Goal: Answer question/provide support: Share knowledge or assist other users

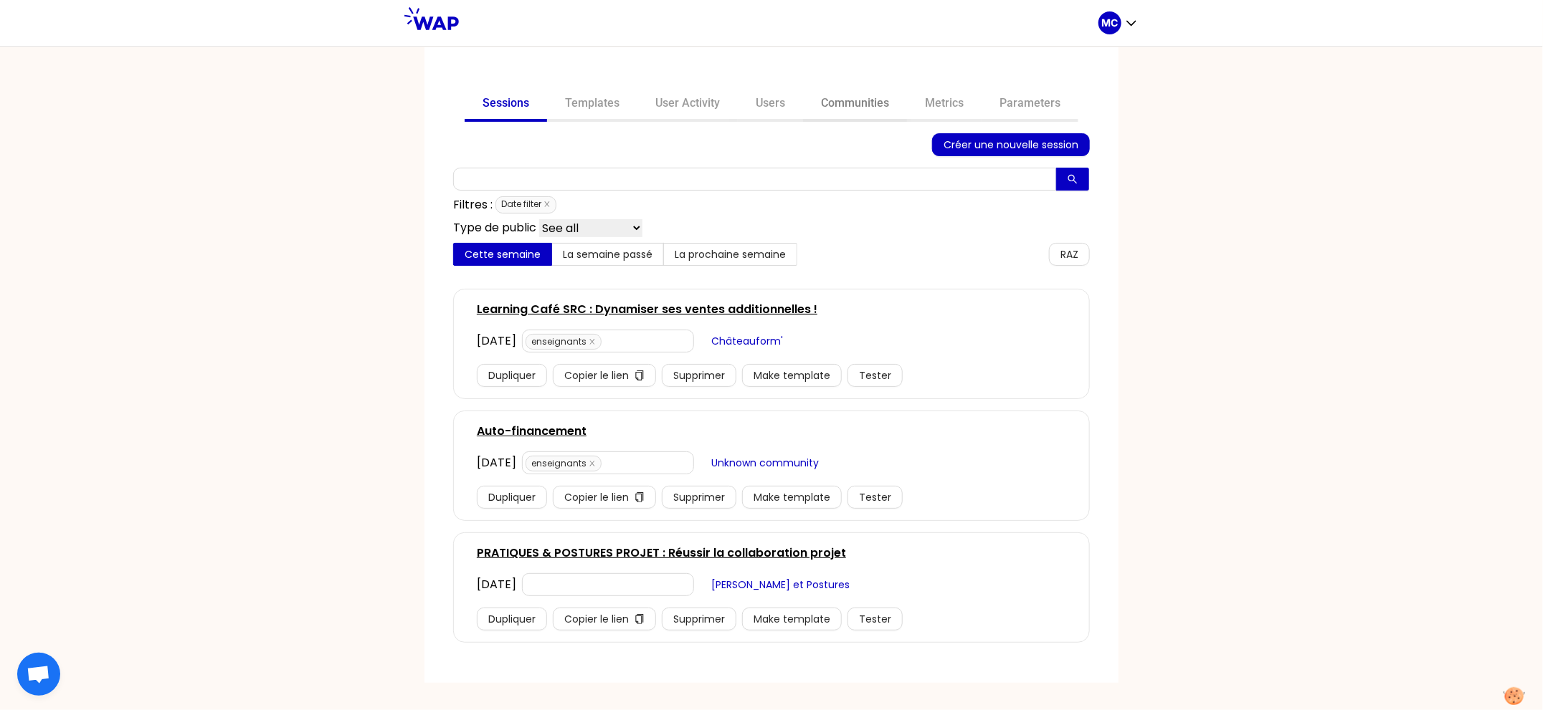
click at [862, 107] on link "Communities" at bounding box center [855, 104] width 104 height 34
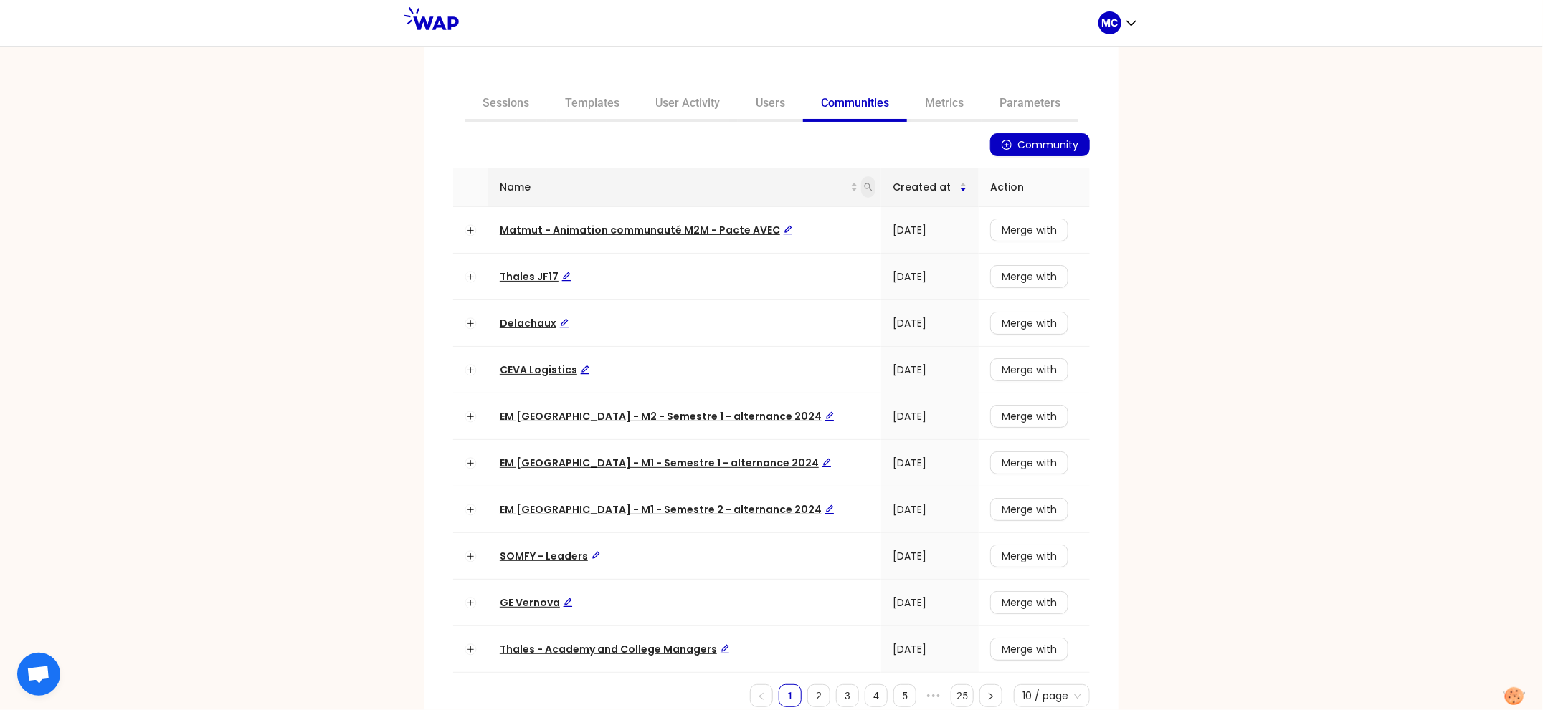
click at [864, 186] on icon "search" at bounding box center [868, 187] width 9 height 9
type input "dir"
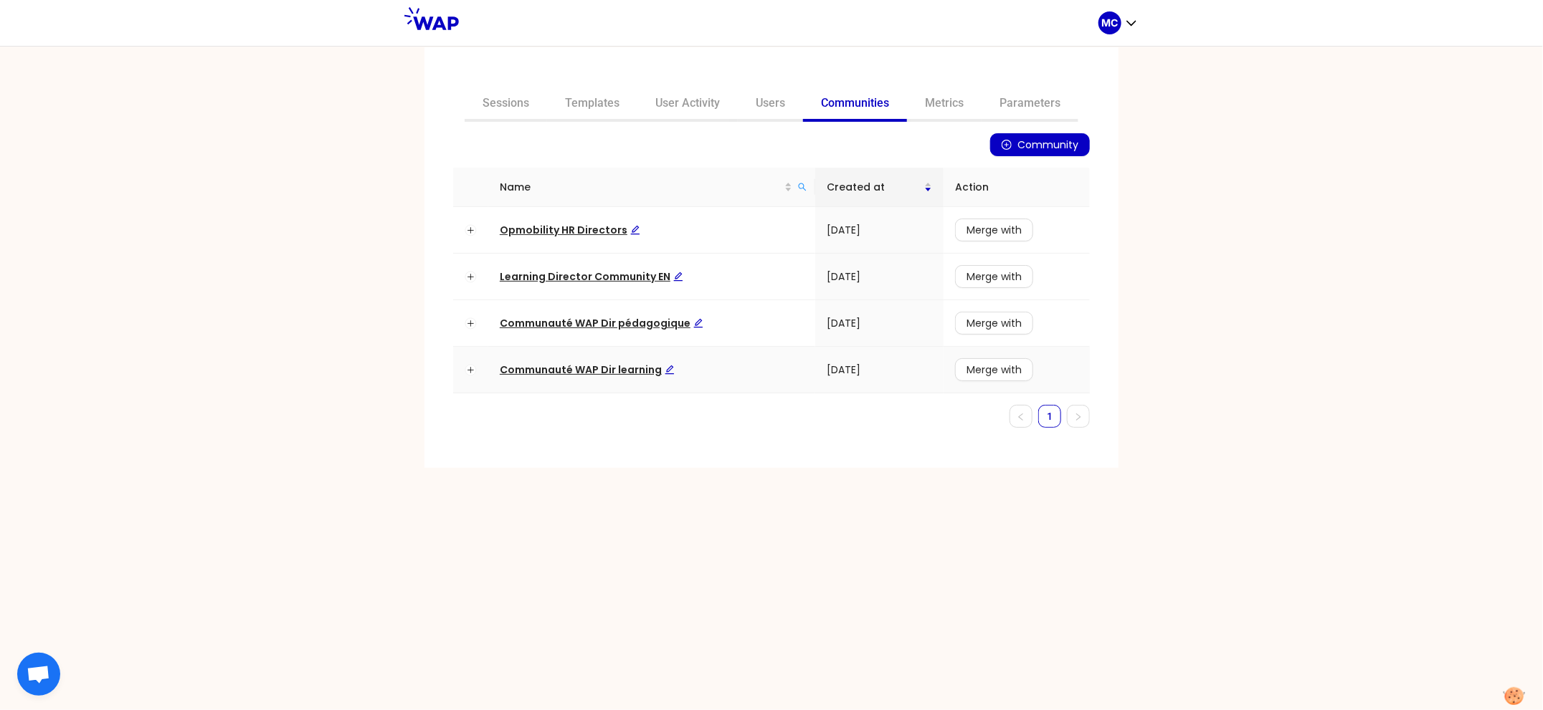
click at [584, 375] on span "Communauté WAP Dir learning" at bounding box center [587, 370] width 175 height 14
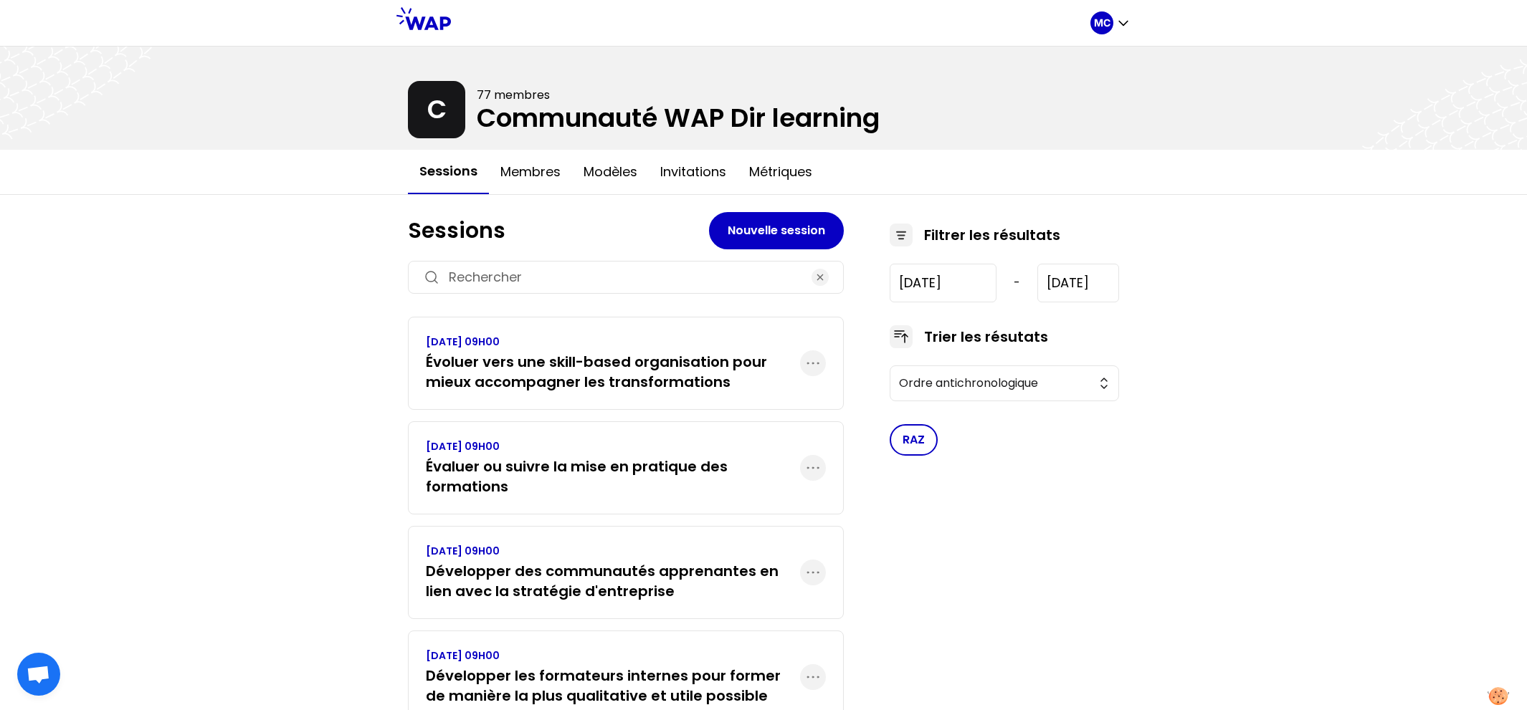
click at [542, 464] on h3 "Évaluer ou suivre la mise en pratique des formations" at bounding box center [613, 477] width 374 height 40
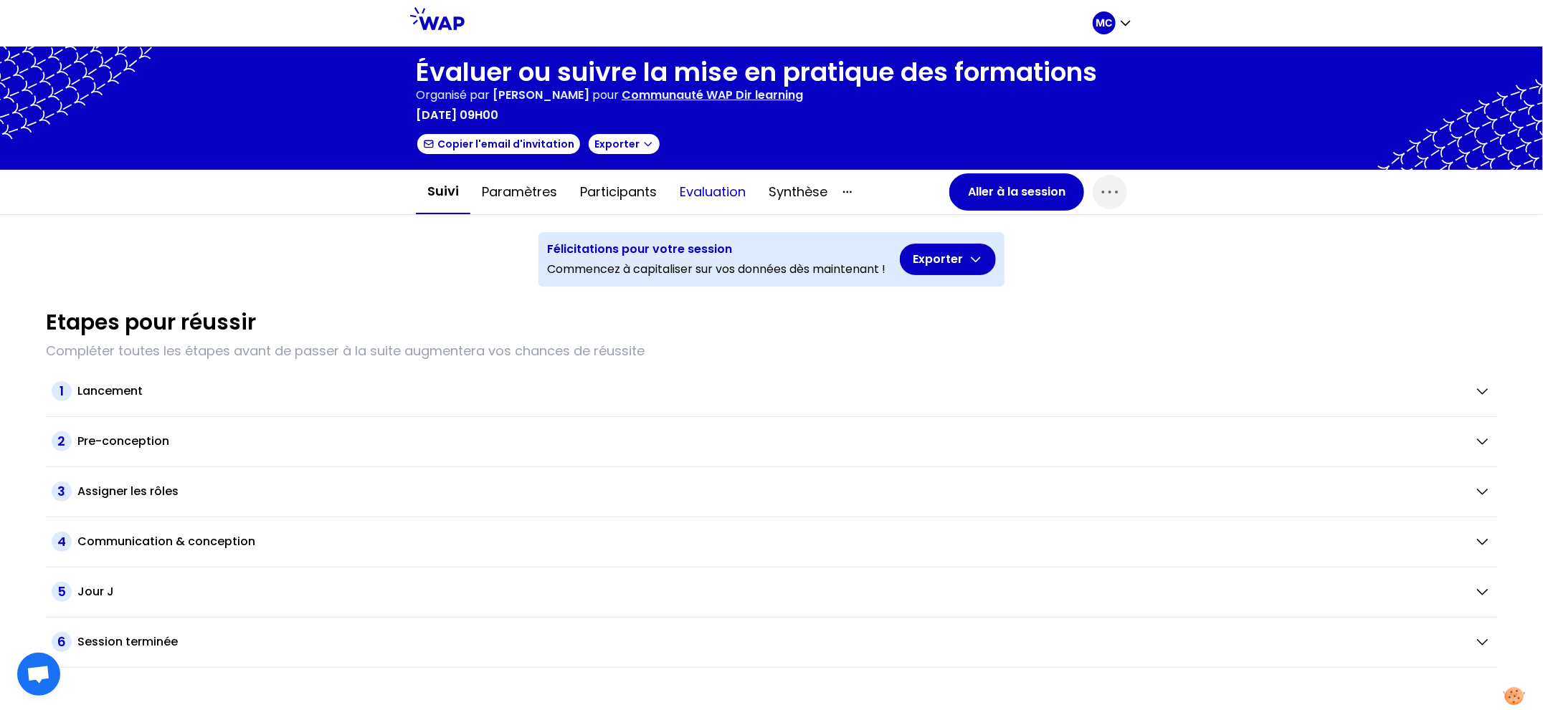
click at [721, 185] on button "Evaluation" at bounding box center [712, 192] width 89 height 43
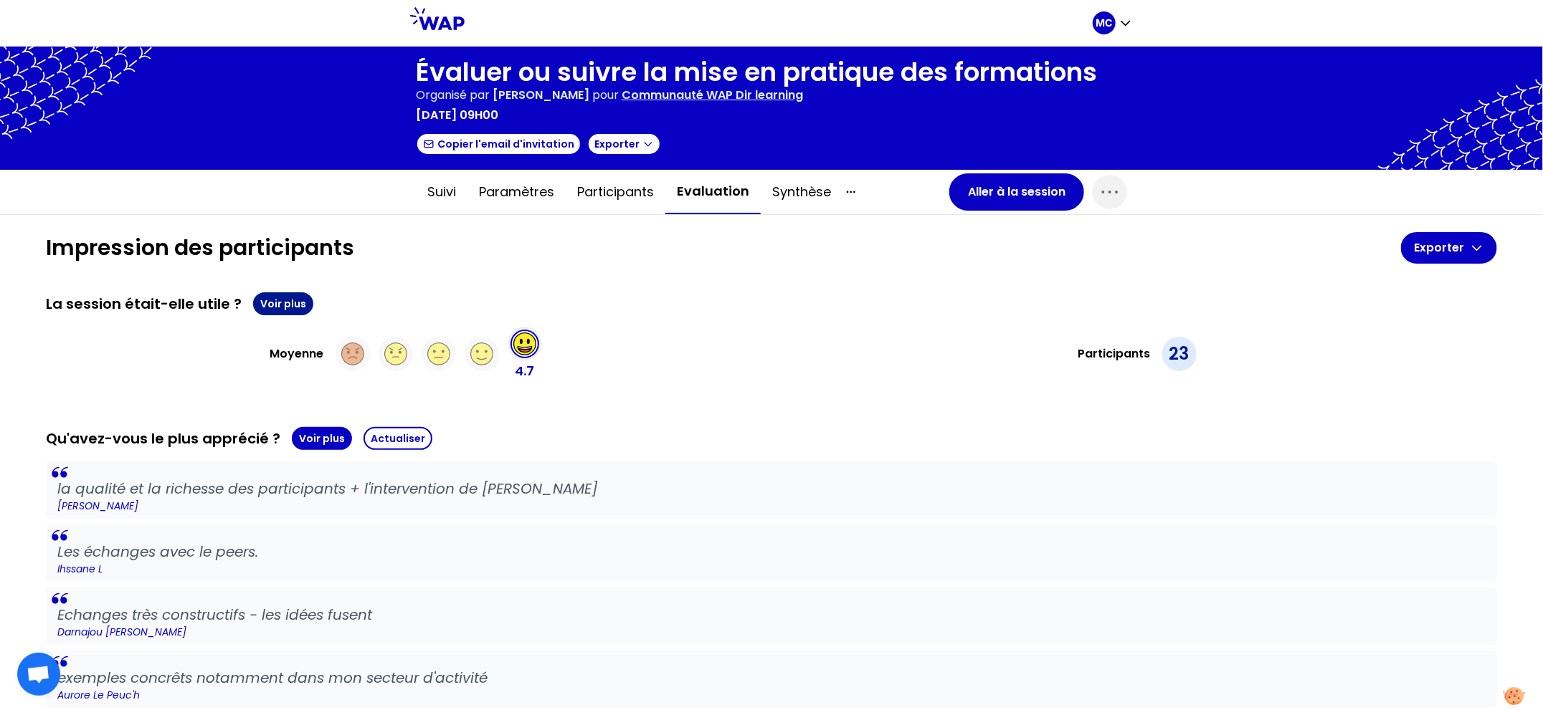
click at [283, 292] on button "Voir plus" at bounding box center [283, 303] width 60 height 23
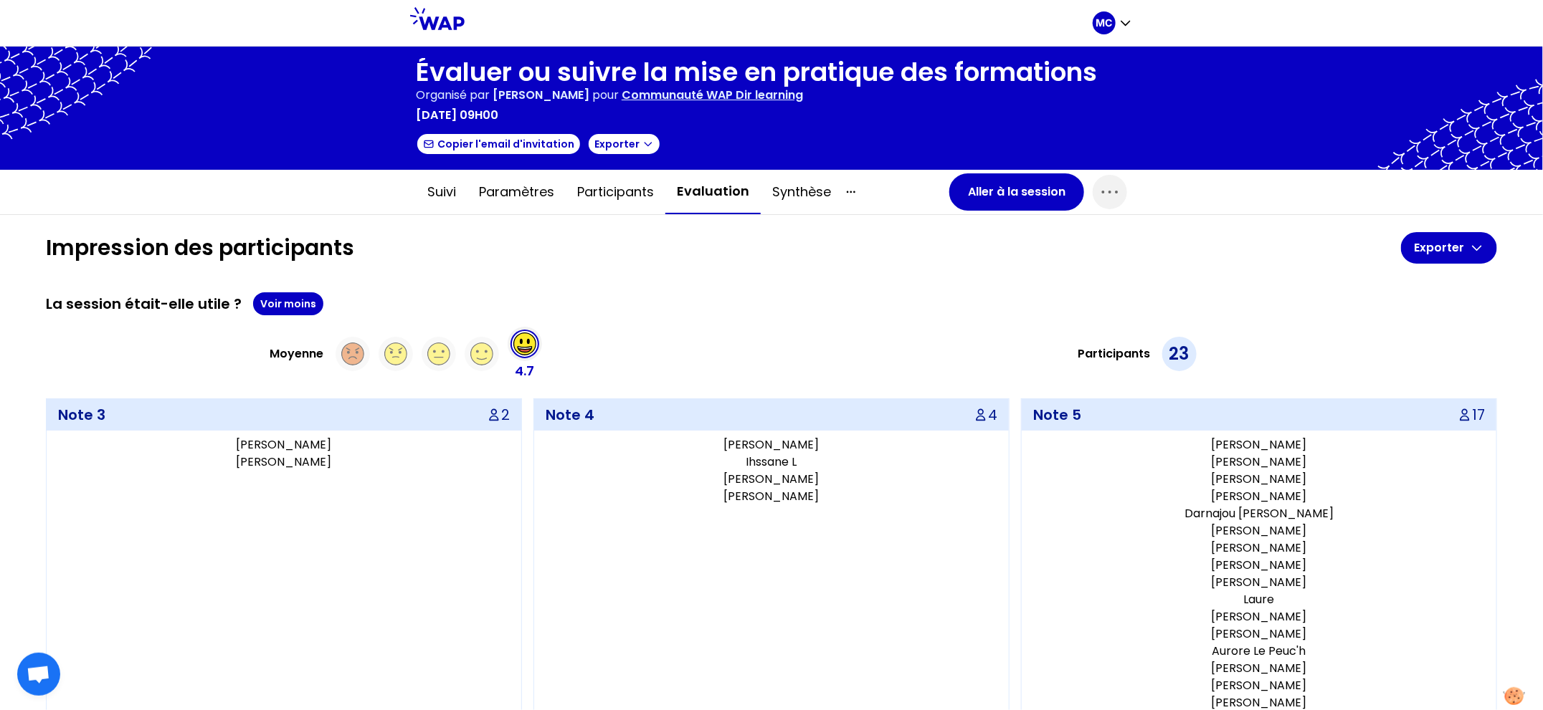
click at [627, 319] on div "La session était-elle utile ? Voir moins Moyenne 4.7 Participants 23 Note 3 2 […" at bounding box center [771, 513] width 1451 height 443
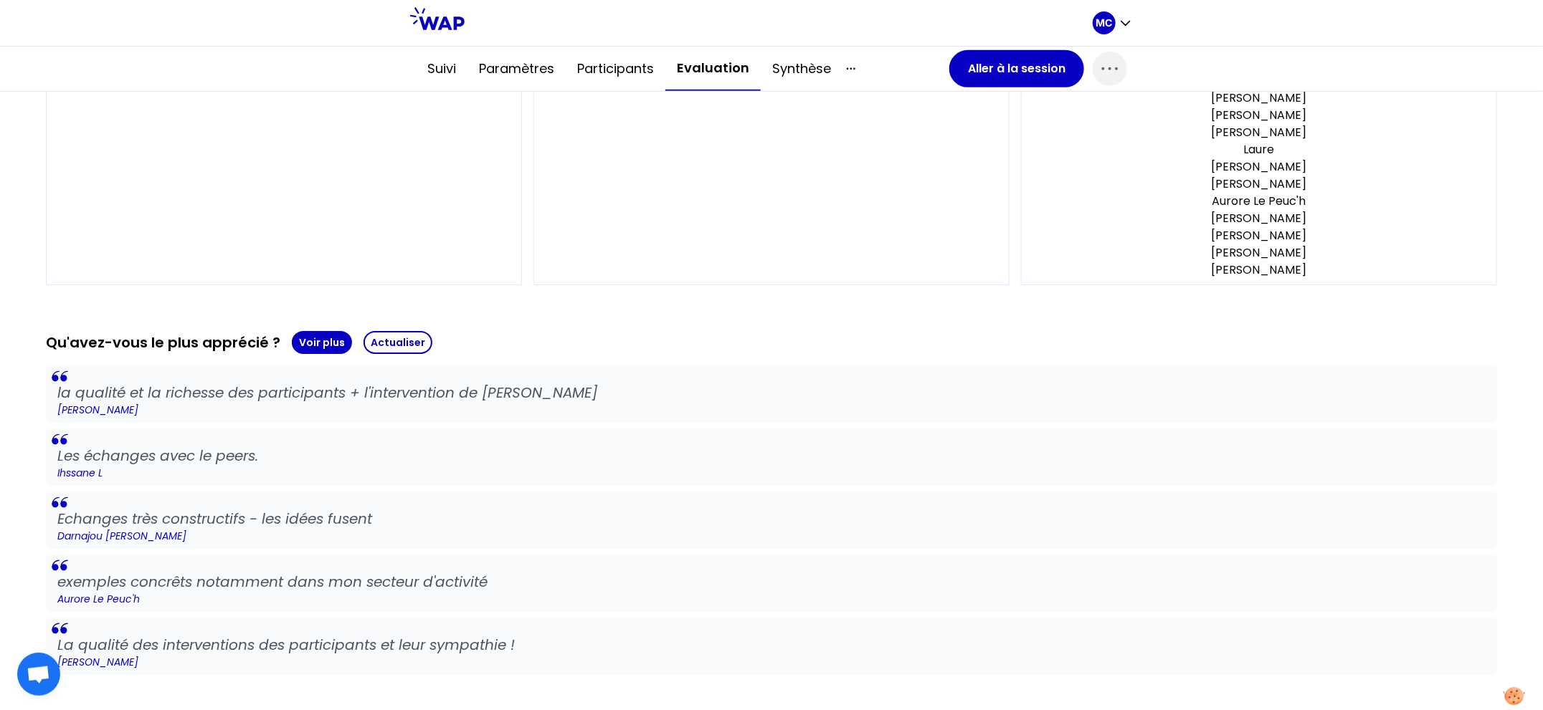
scroll to position [673, 0]
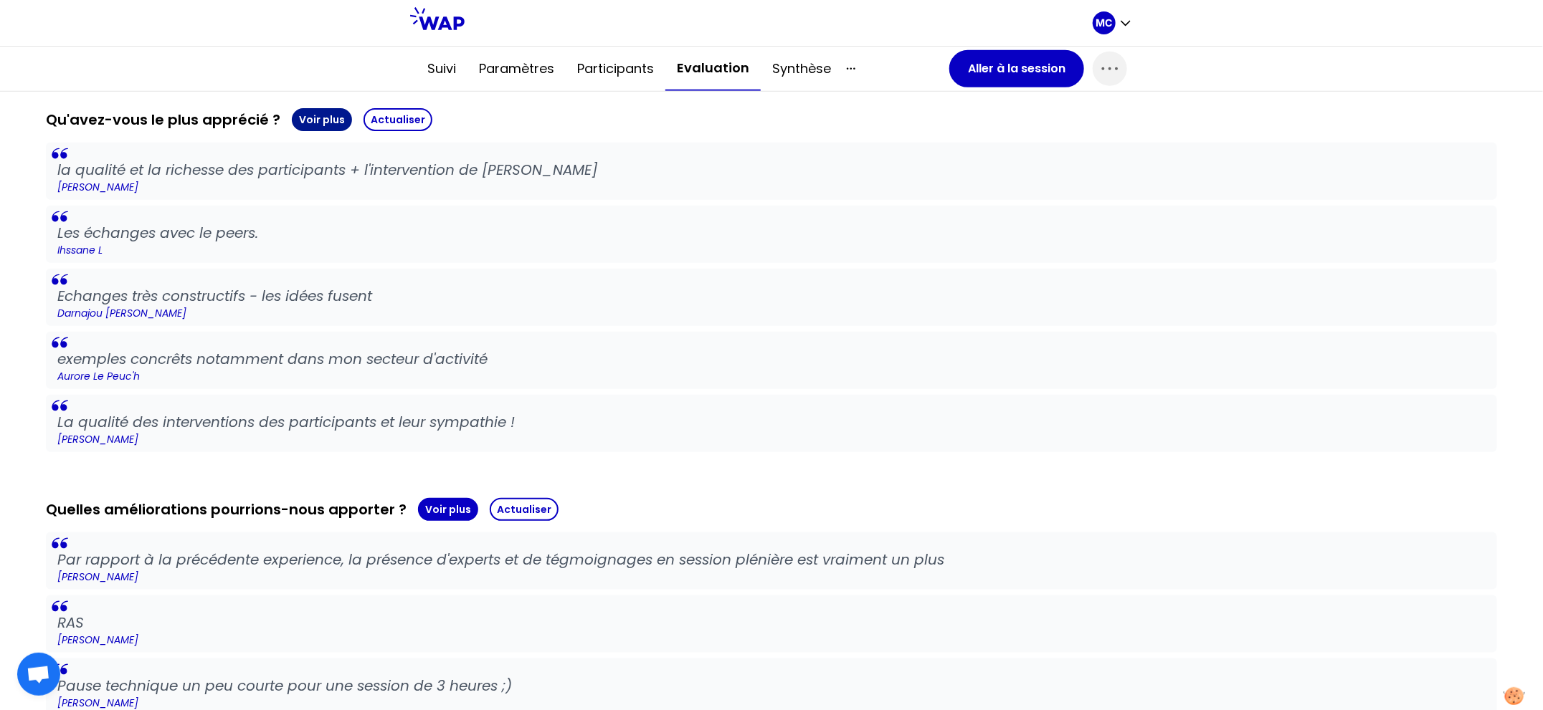
click at [313, 119] on button "Voir plus" at bounding box center [322, 119] width 60 height 23
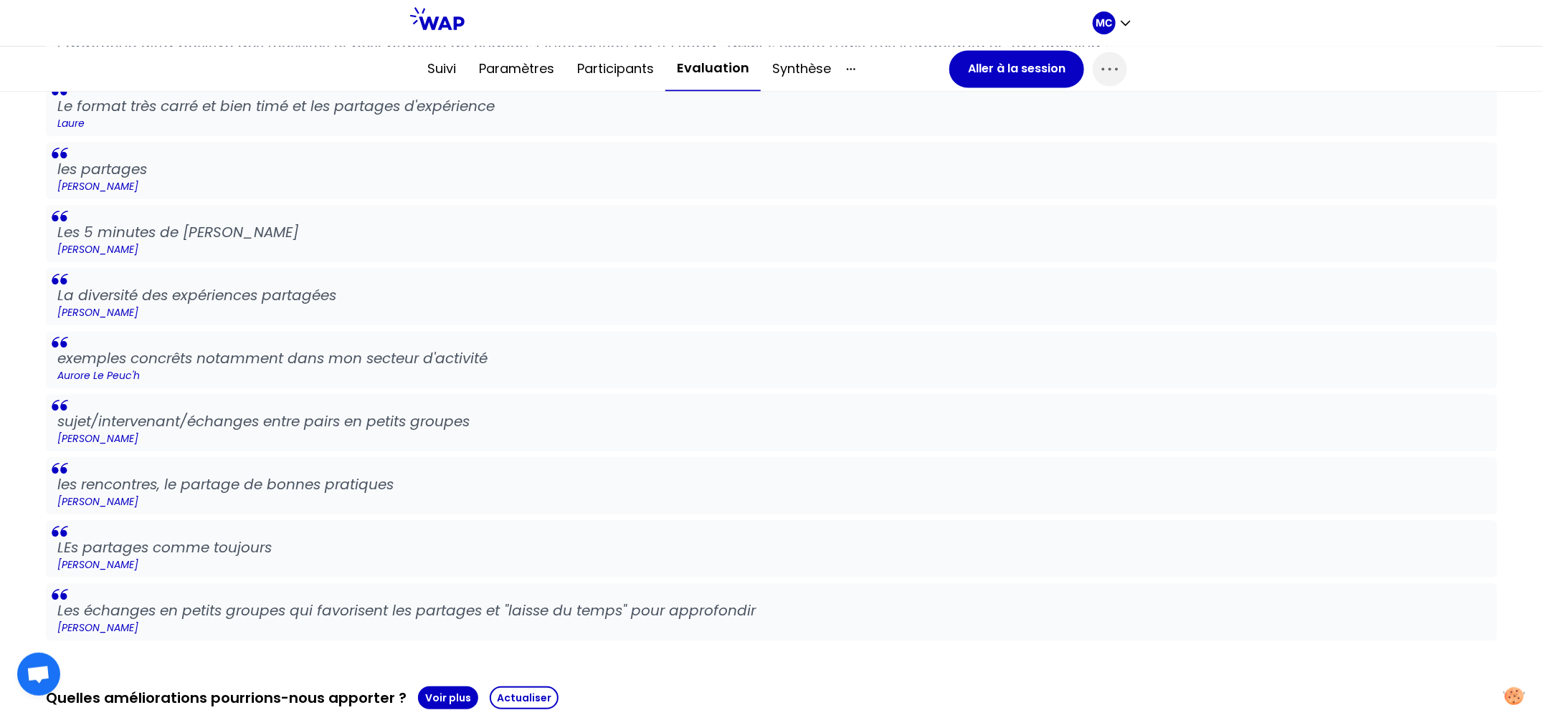
scroll to position [1698, 0]
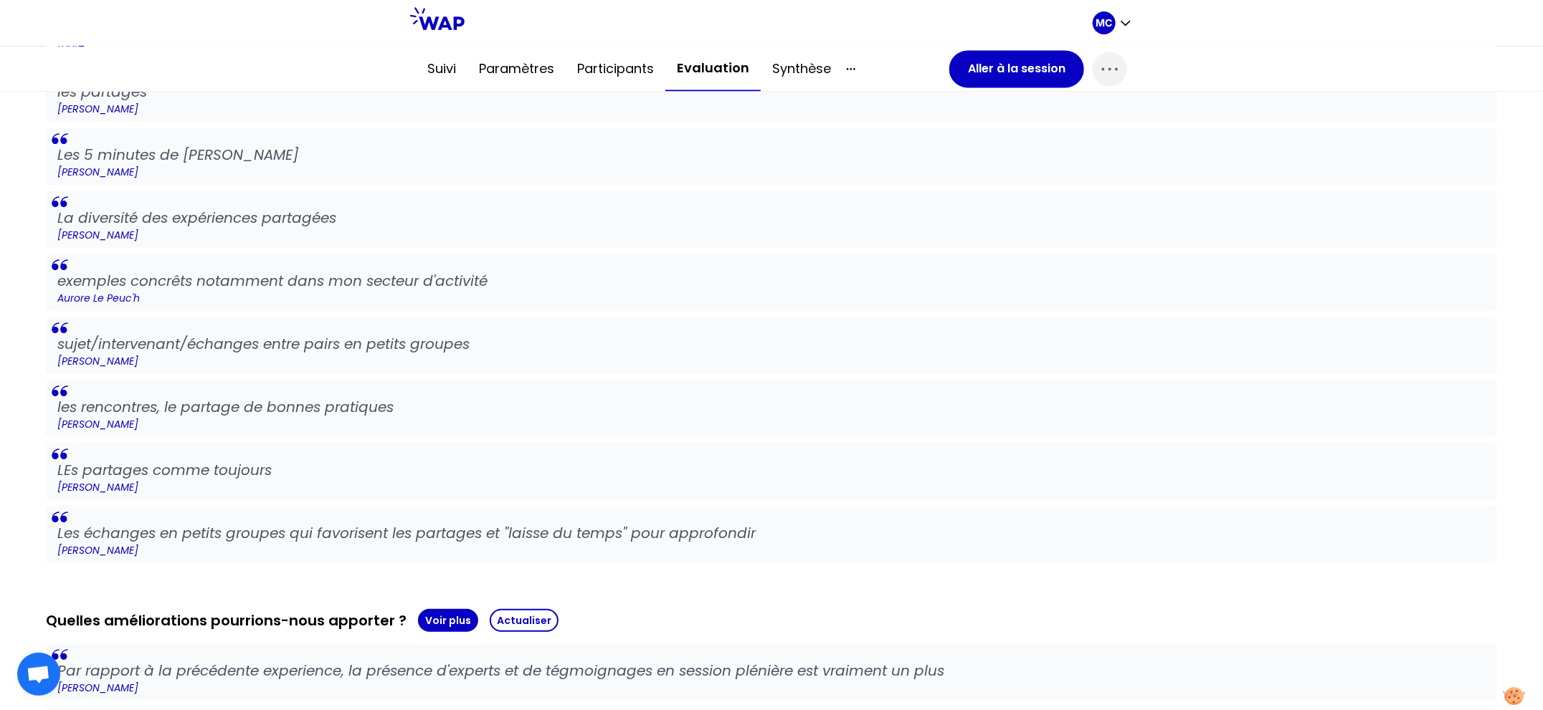
click at [429, 599] on div "La session était-elle utile ? Voir moins Moyenne 4.7 Participants 23 Note 3 2 […" at bounding box center [771, 107] width 1451 height 3025
click at [429, 612] on button "Voir plus" at bounding box center [448, 620] width 60 height 23
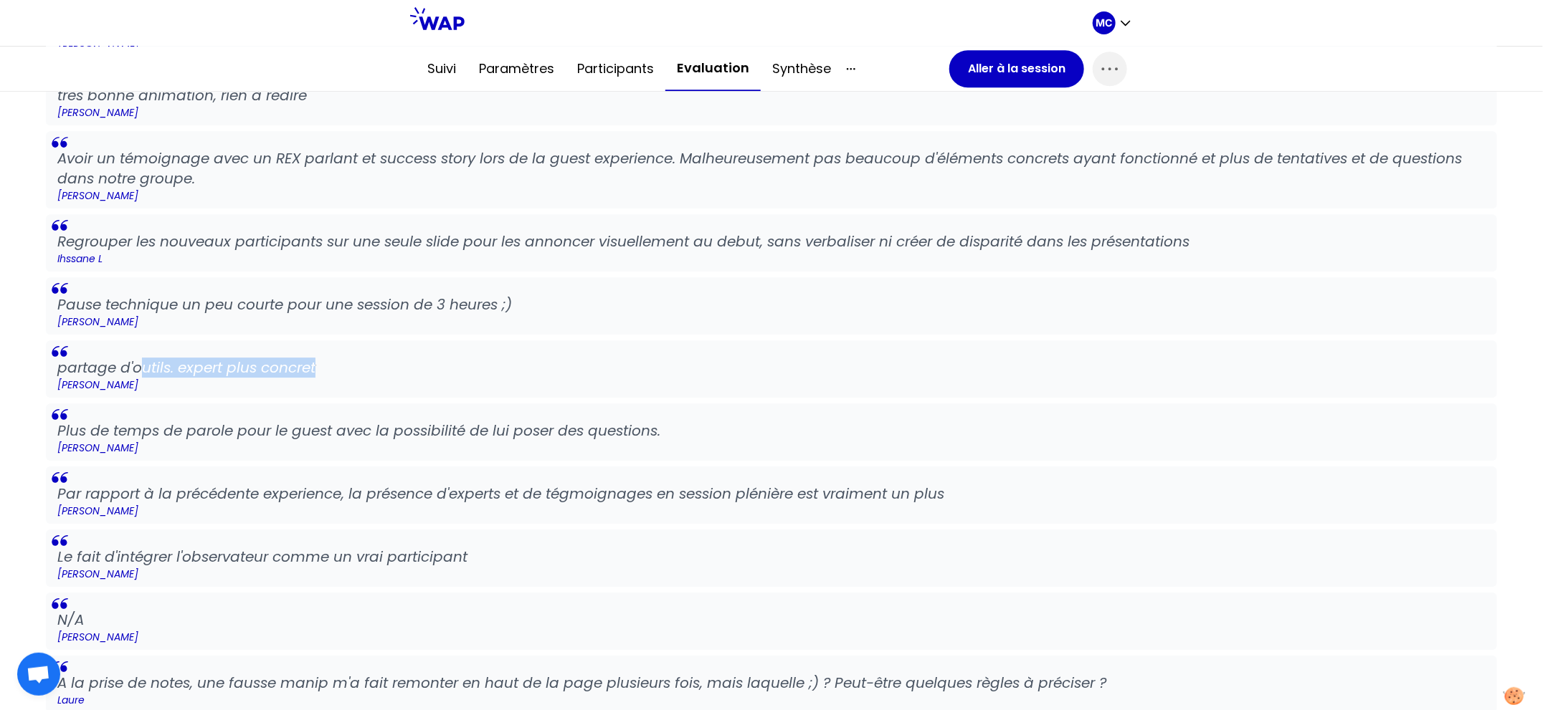
drag, startPoint x: 329, startPoint y: 369, endPoint x: 95, endPoint y: 369, distance: 233.7
click at [87, 369] on p "partage d'outils. expert plus concret" at bounding box center [771, 368] width 1428 height 20
click at [361, 392] on blockquote "partage d'outils. expert plus concret [PERSON_NAME]" at bounding box center [771, 369] width 1451 height 57
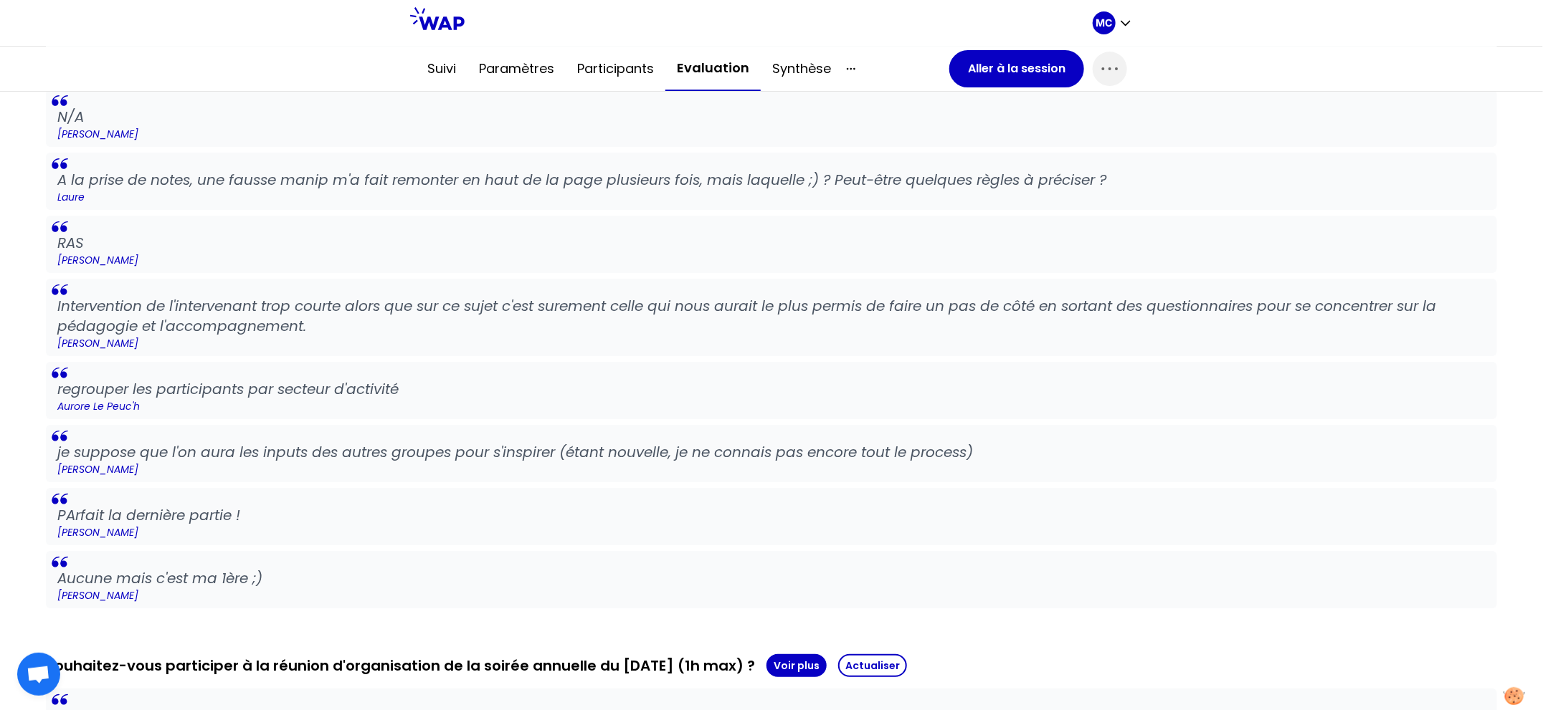
scroll to position [3016, 0]
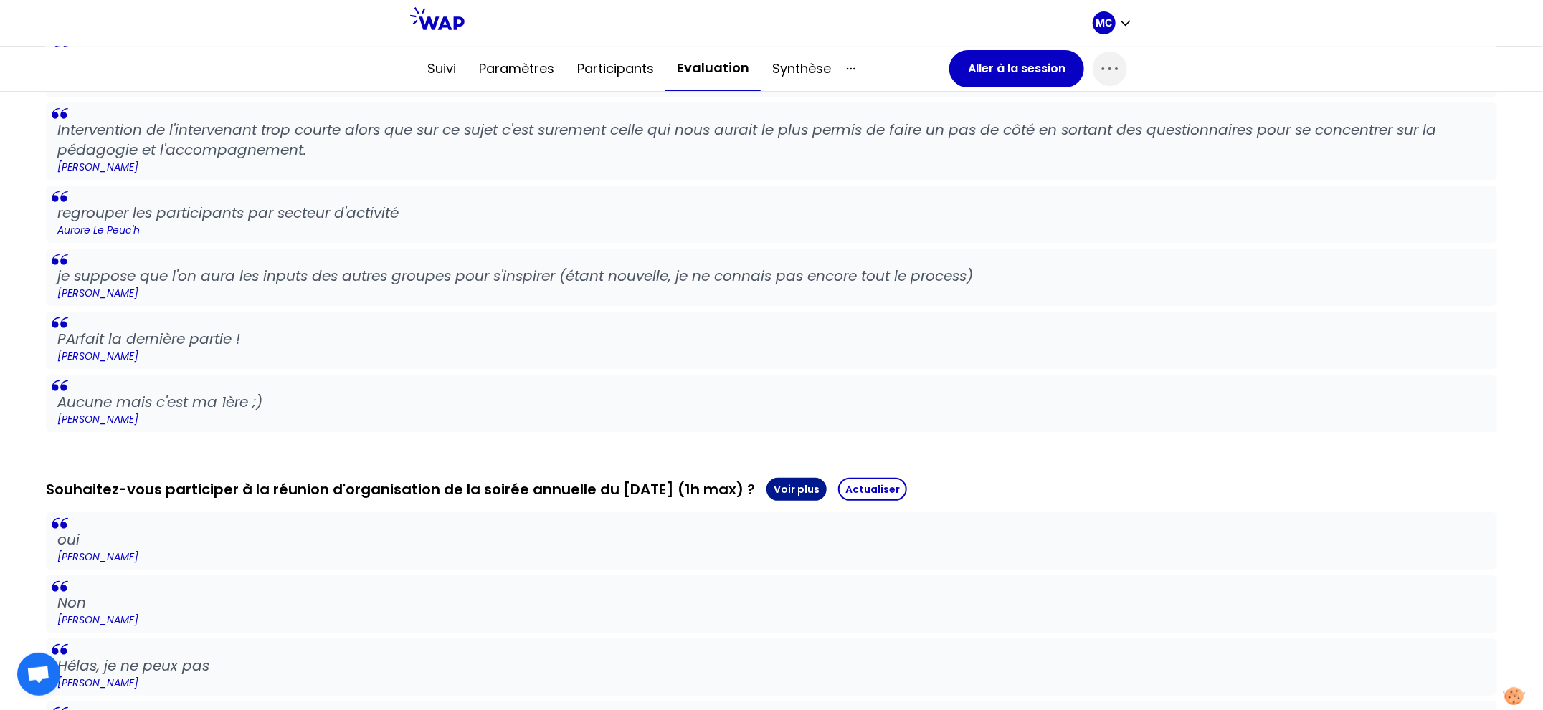
click at [827, 480] on button "Voir plus" at bounding box center [796, 489] width 60 height 23
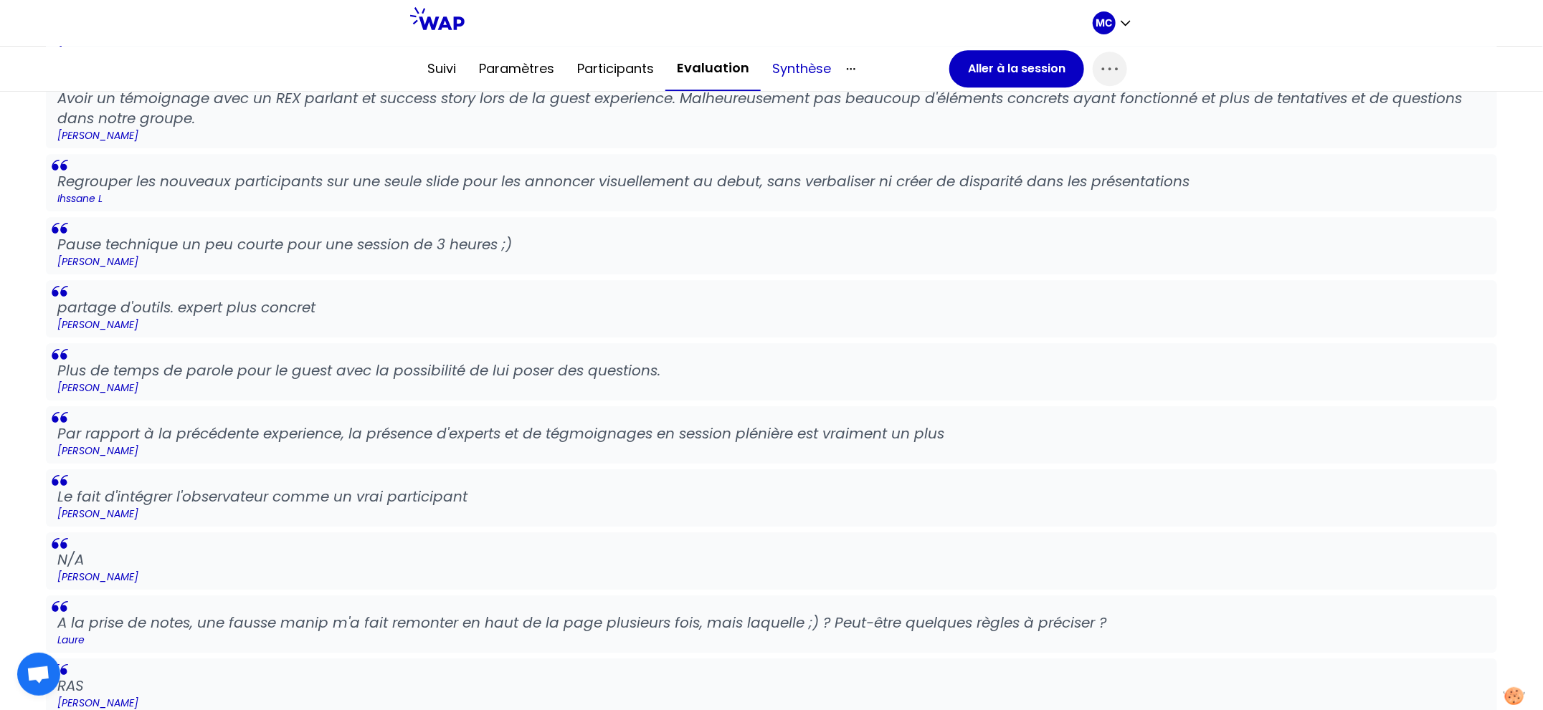
scroll to position [1717, 0]
